Goal: Information Seeking & Learning: Learn about a topic

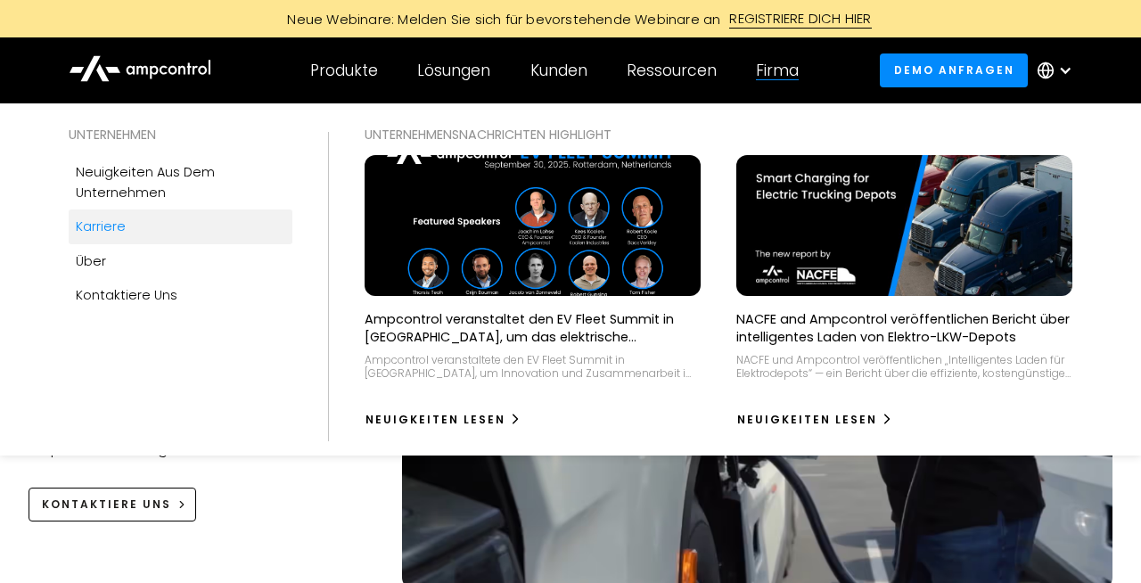
click at [193, 222] on link "Karriere" at bounding box center [181, 226] width 225 height 34
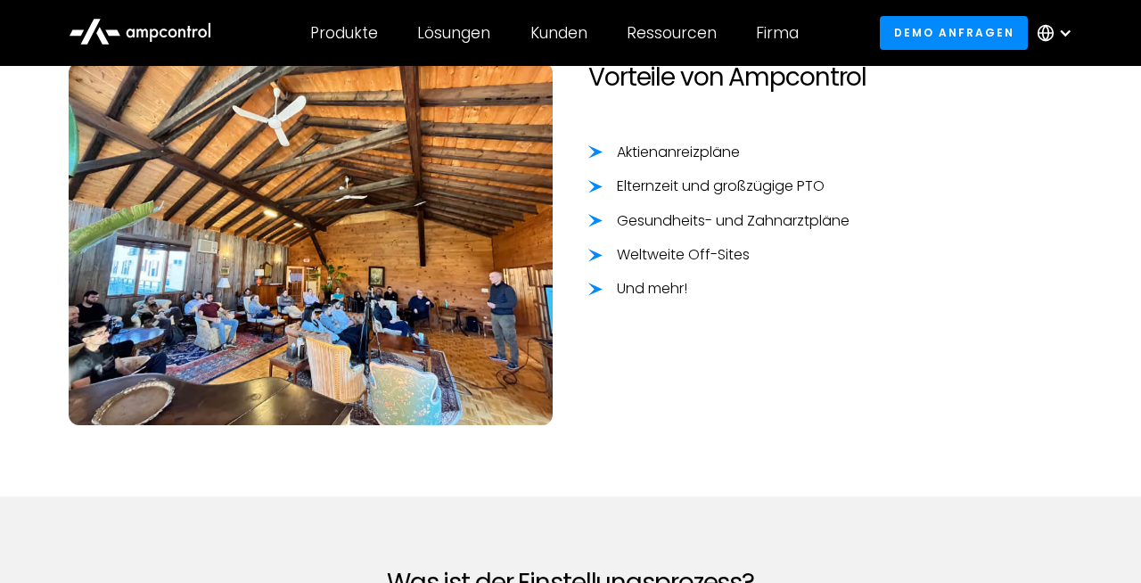
scroll to position [1383, 0]
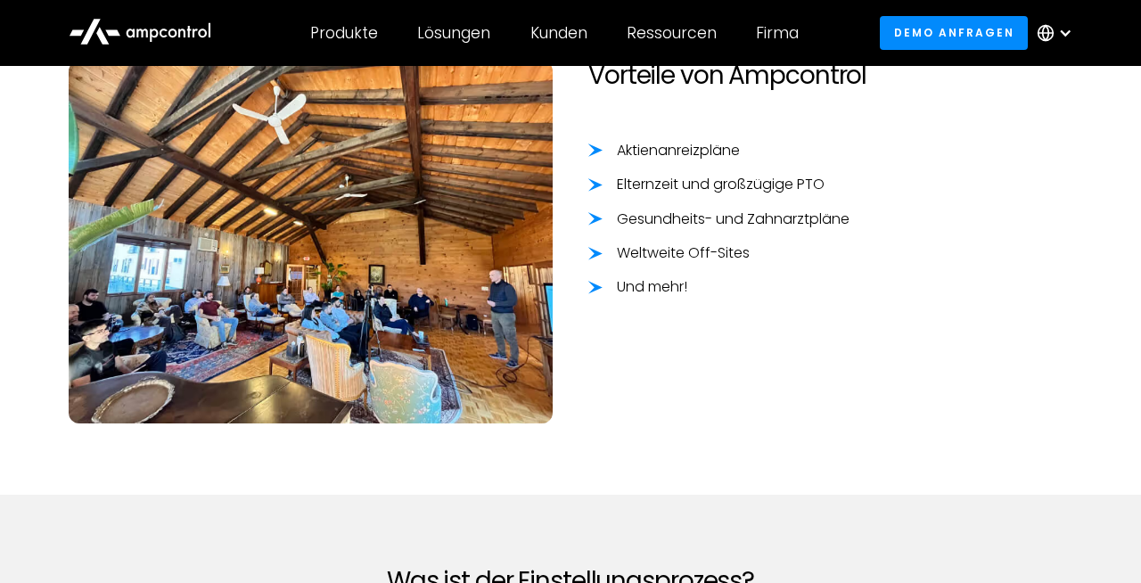
click at [747, 184] on div "Elternzeit und großzügige PTO" at bounding box center [721, 185] width 208 height 20
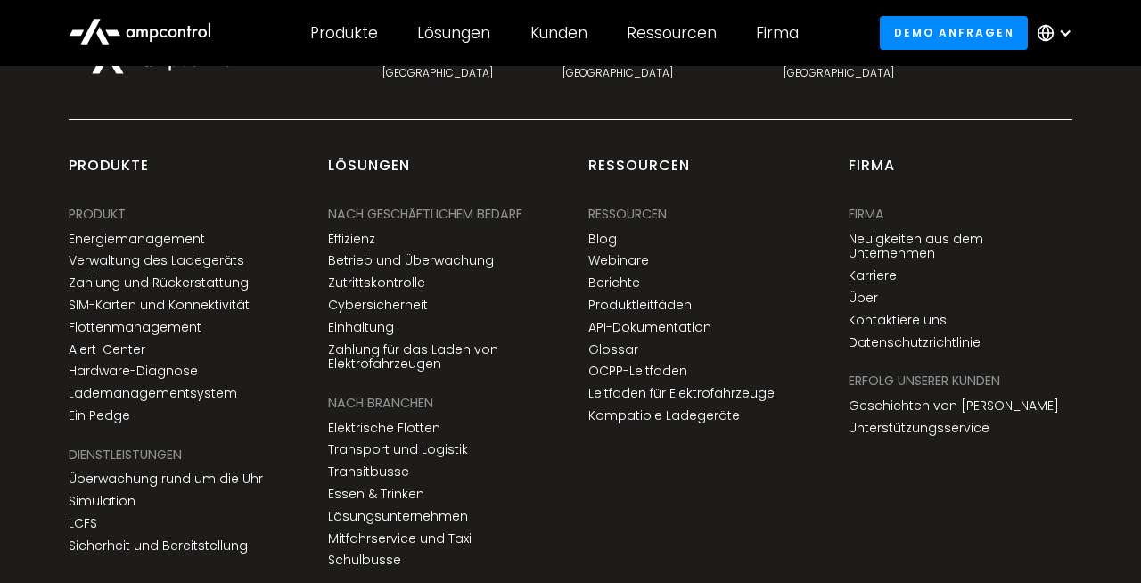
scroll to position [2718, 0]
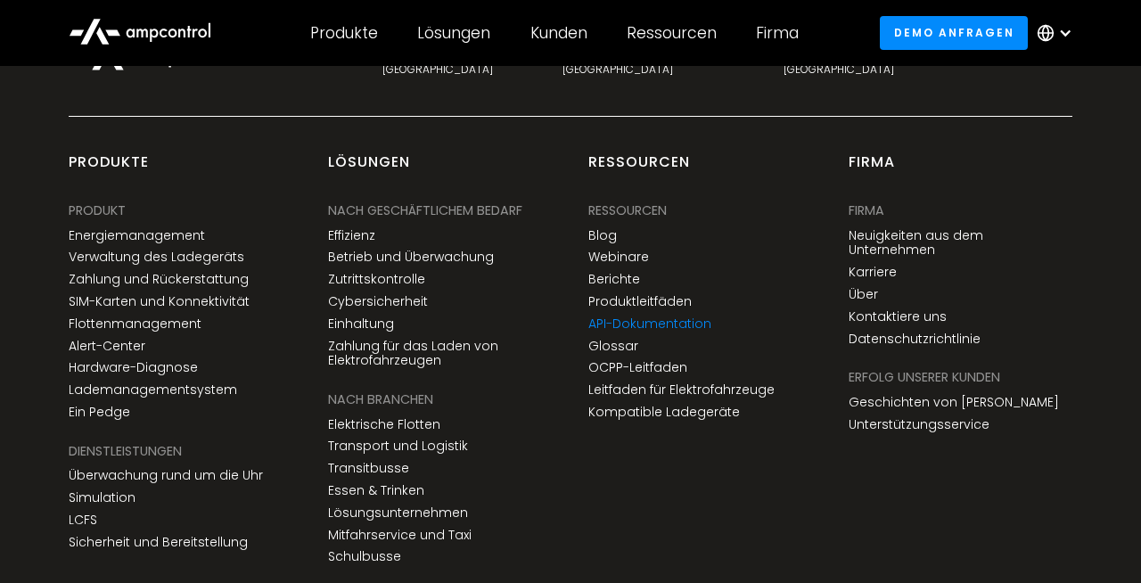
click at [666, 327] on link "API-Dokumentation" at bounding box center [649, 323] width 123 height 15
click at [864, 265] on link "Karriere" at bounding box center [872, 272] width 48 height 15
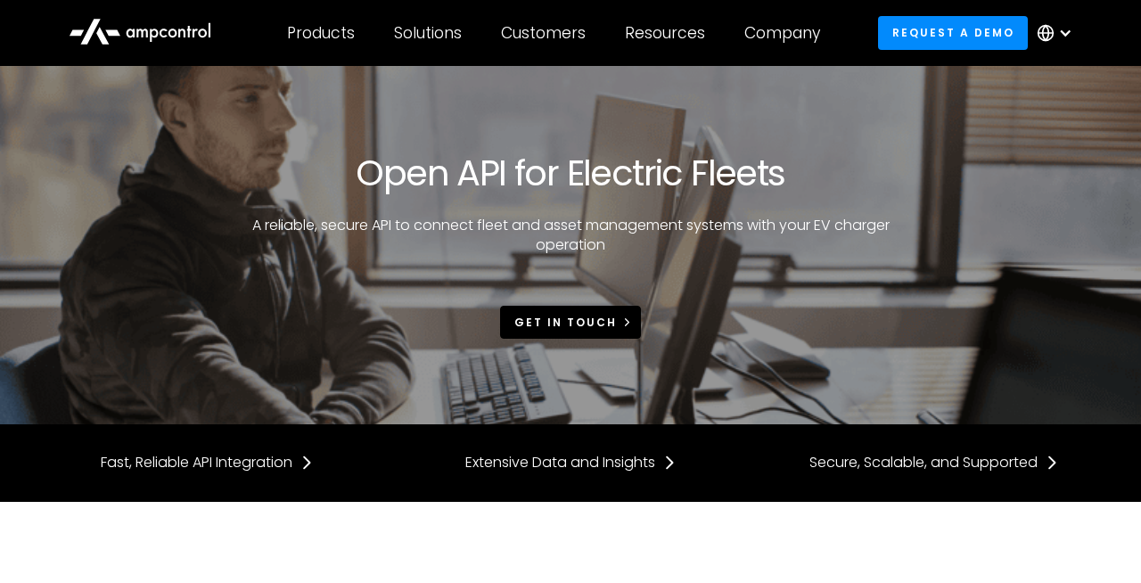
click at [598, 321] on div "Get in touch" at bounding box center [565, 323] width 102 height 16
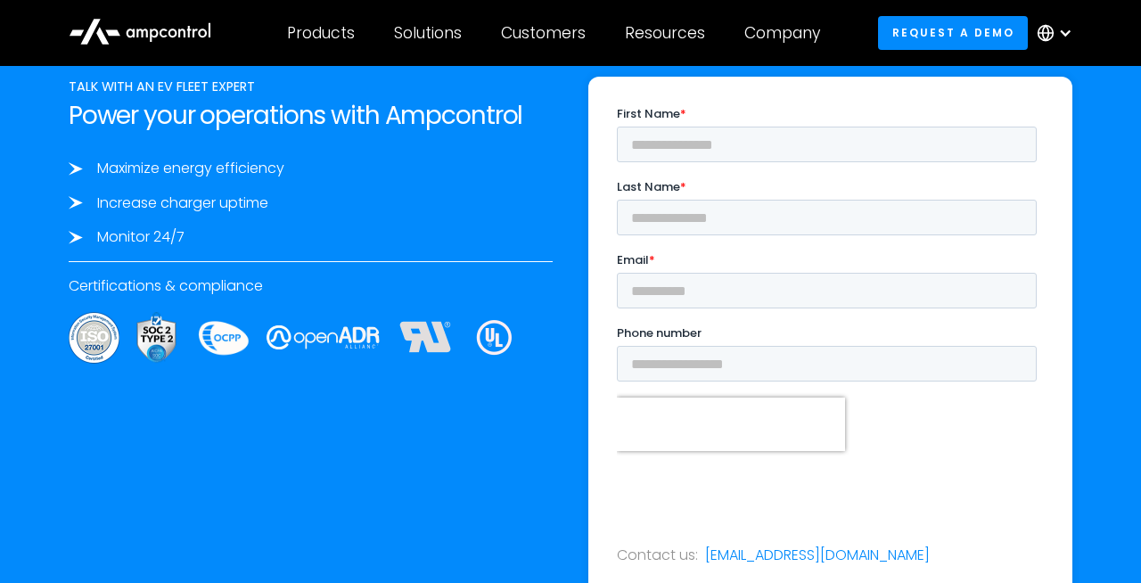
scroll to position [3025, 0]
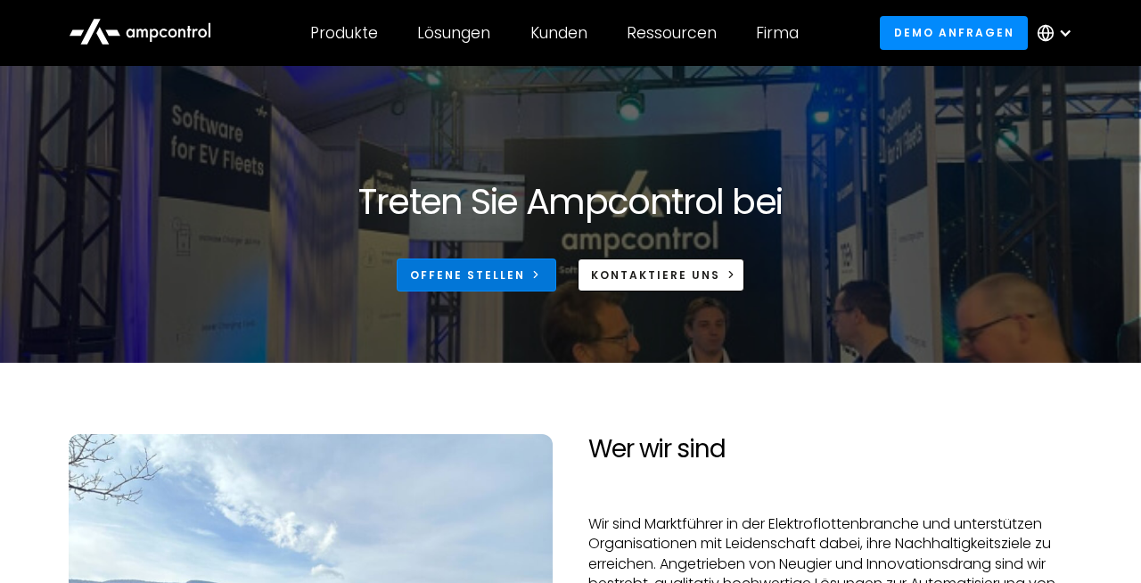
click at [492, 265] on link "Offene Stellen" at bounding box center [477, 274] width 160 height 33
